Goal: Task Accomplishment & Management: Complete application form

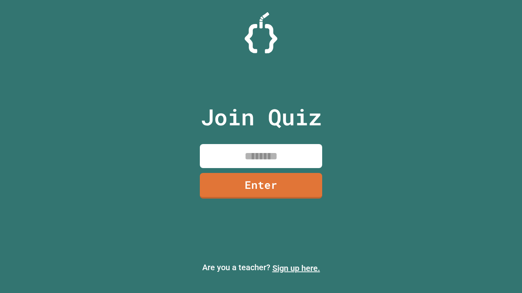
click at [296, 269] on link "Sign up here." at bounding box center [296, 269] width 48 height 10
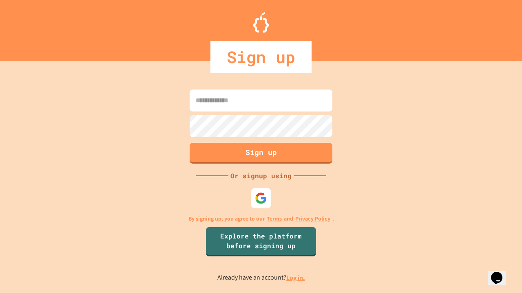
click at [296, 278] on link "Log in." at bounding box center [295, 278] width 19 height 9
